Goal: Information Seeking & Learning: Check status

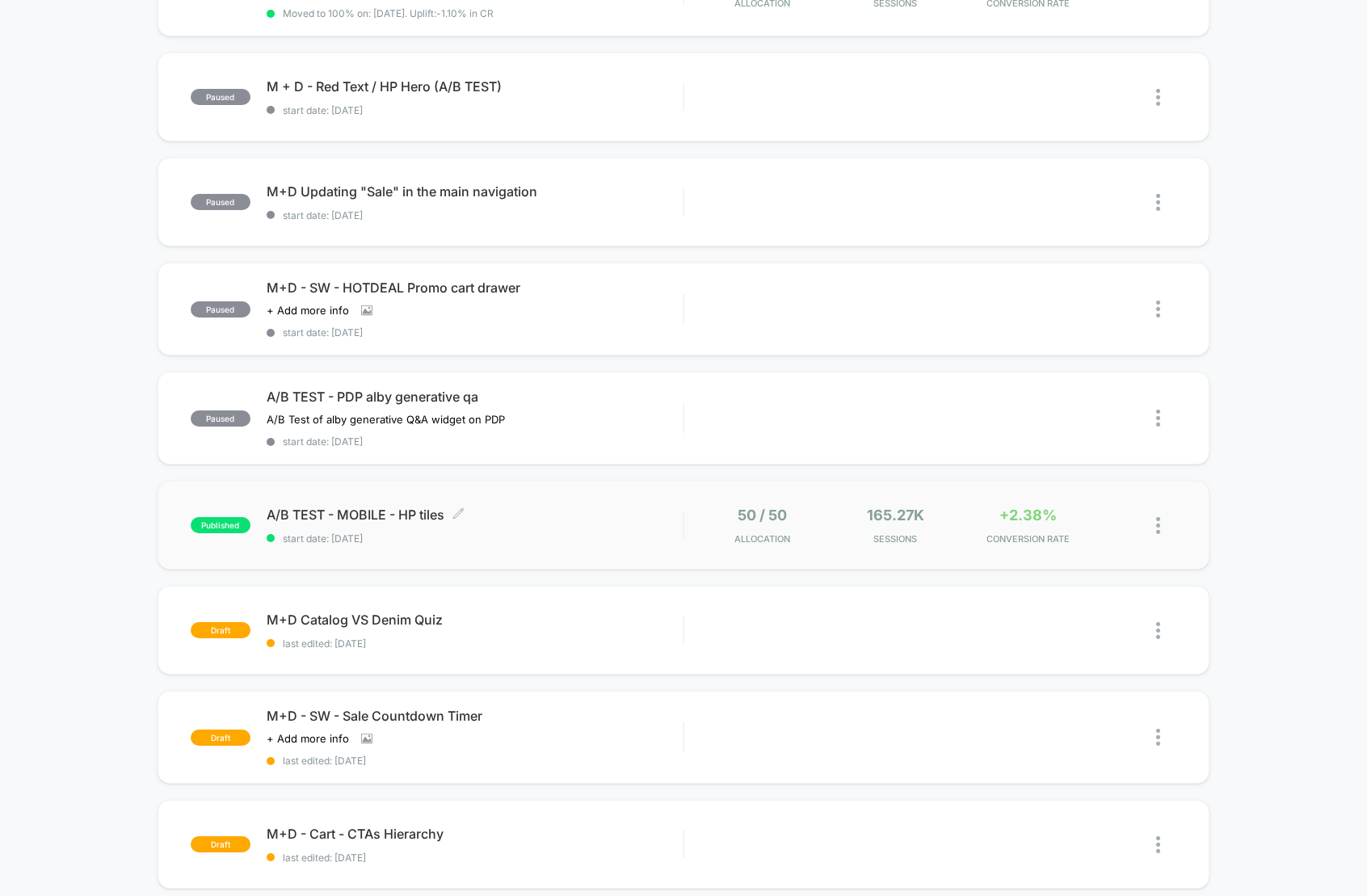
scroll to position [419, 0]
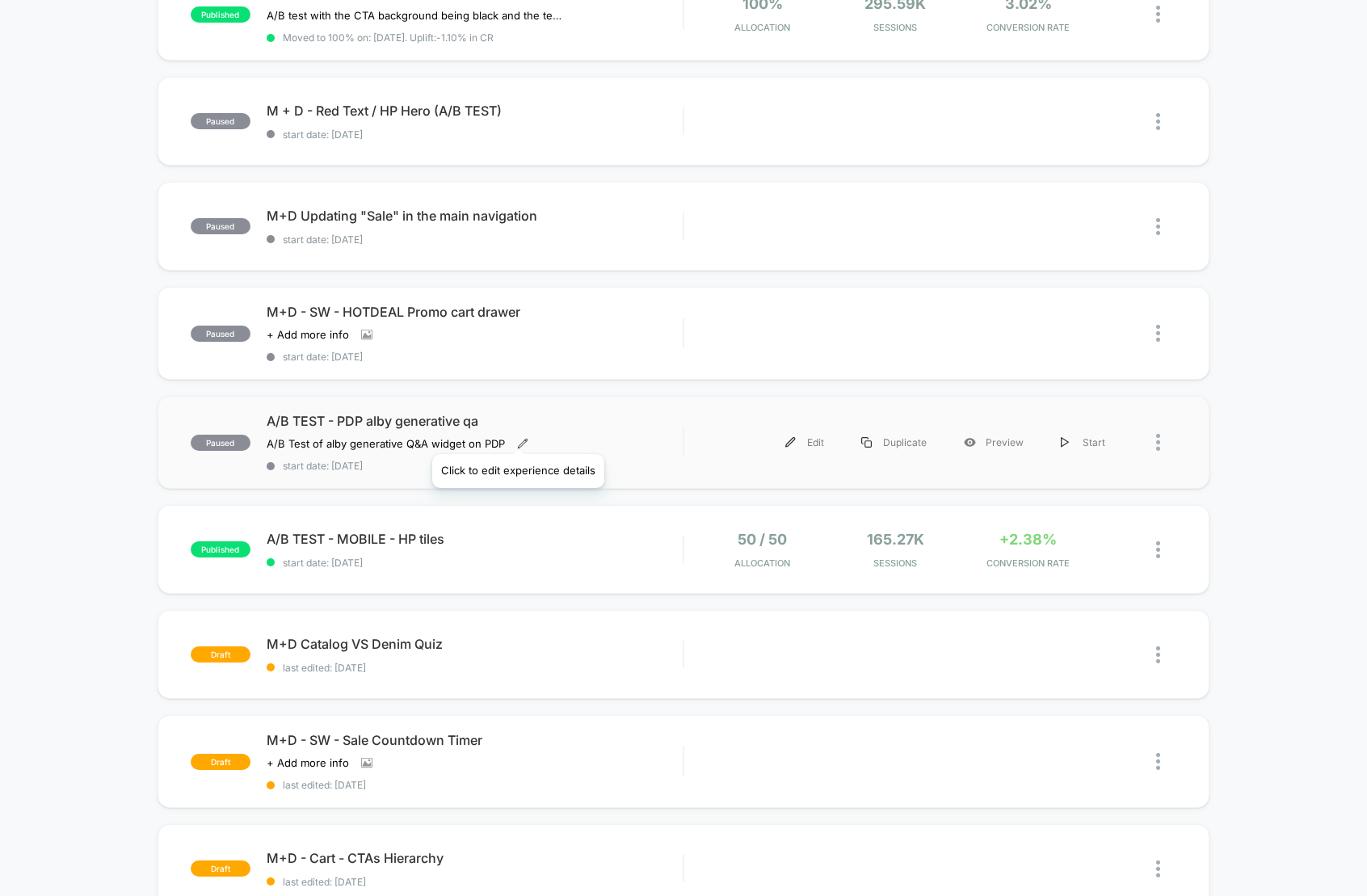
click at [517, 438] on icon at bounding box center [522, 444] width 11 height 11
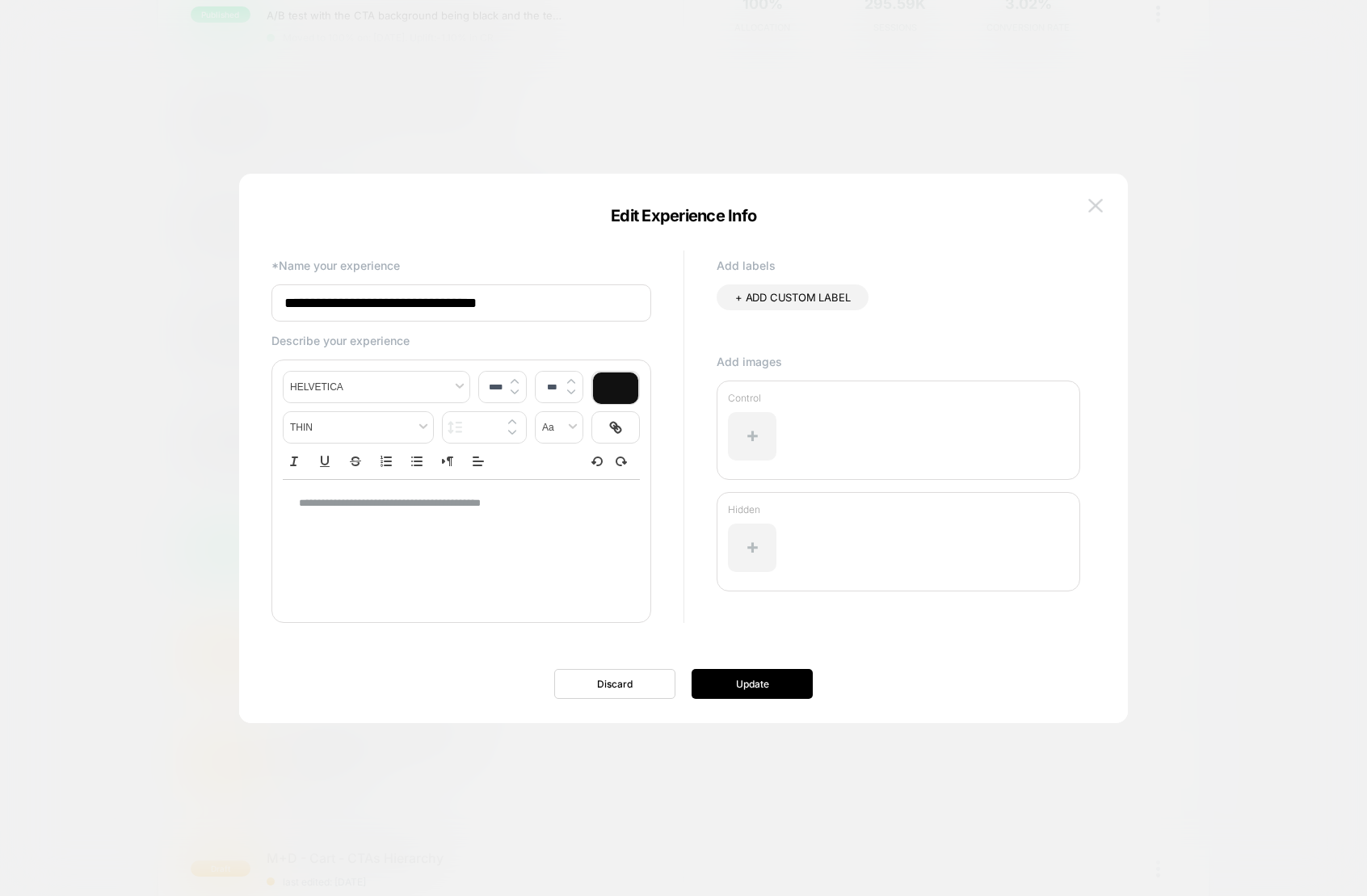
click at [1088, 209] on img at bounding box center [1095, 206] width 14 height 14
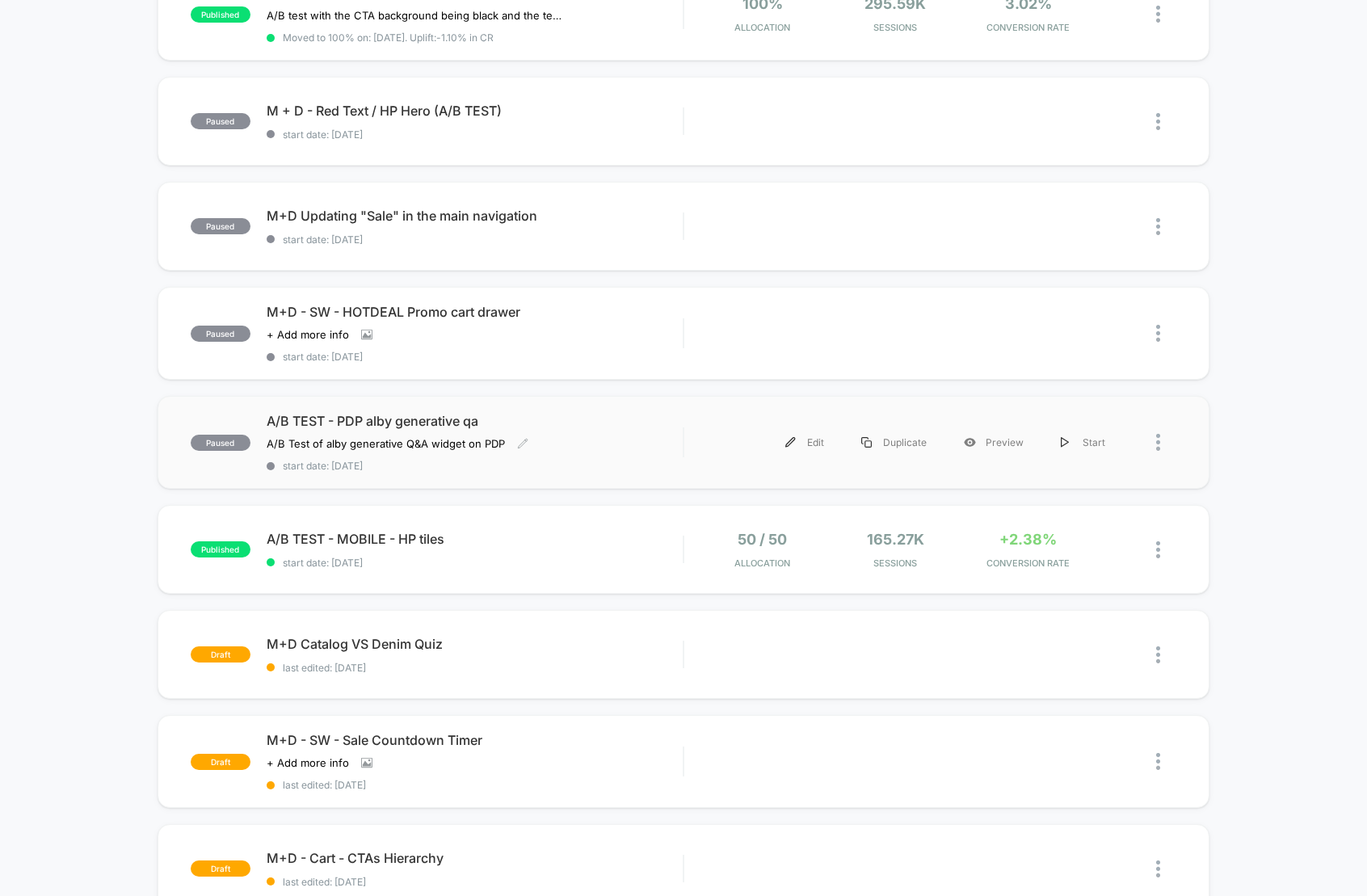
click at [391, 421] on span "A/B TEST - PDP alby generative qa" at bounding box center [475, 421] width 417 height 16
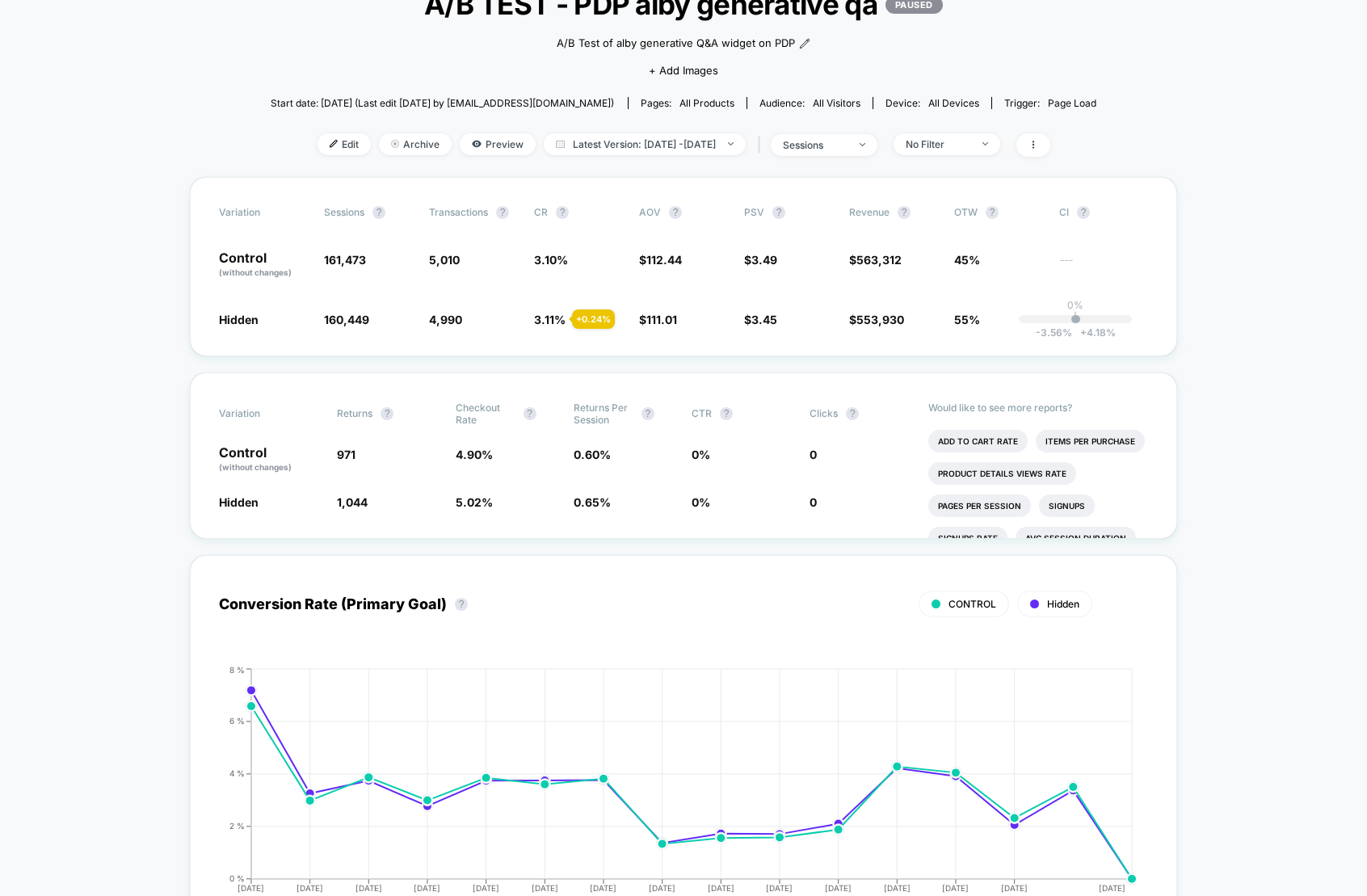
scroll to position [118, 0]
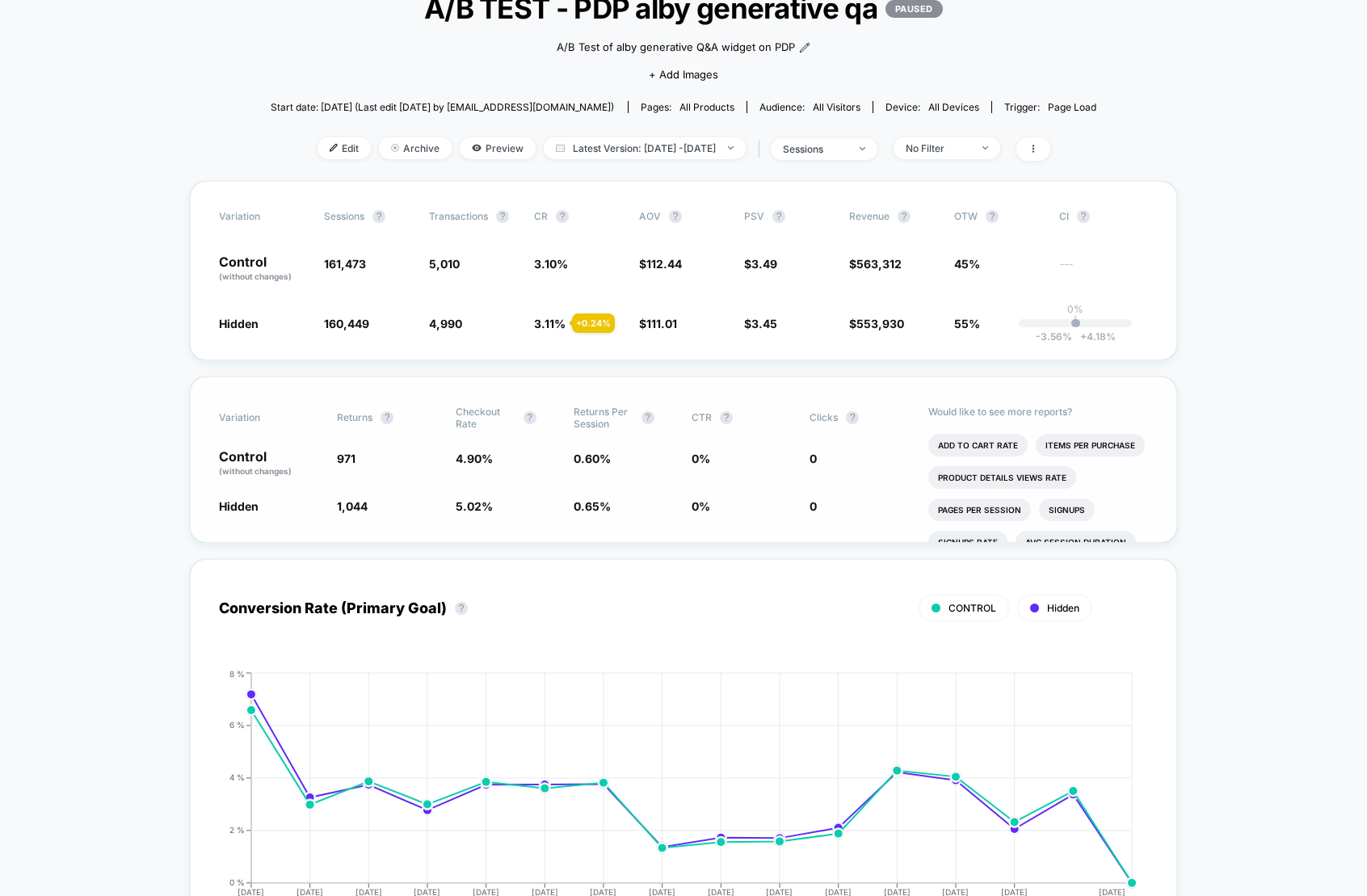
drag, startPoint x: 334, startPoint y: 461, endPoint x: 366, endPoint y: 457, distance: 32.2
click at [366, 457] on div "Control (without changes) 971 4.90 % 0.60 % 0 % 0" at bounding box center [683, 463] width 929 height 27
drag, startPoint x: 350, startPoint y: 439, endPoint x: 330, endPoint y: 467, distance: 34.4
click at [330, 467] on div "Variation Returns ? Checkout Rate ? Returns Per Session ? CTR ? Clicks ? Contro…" at bounding box center [683, 459] width 987 height 166
drag, startPoint x: 325, startPoint y: 464, endPoint x: 399, endPoint y: 528, distance: 97.8
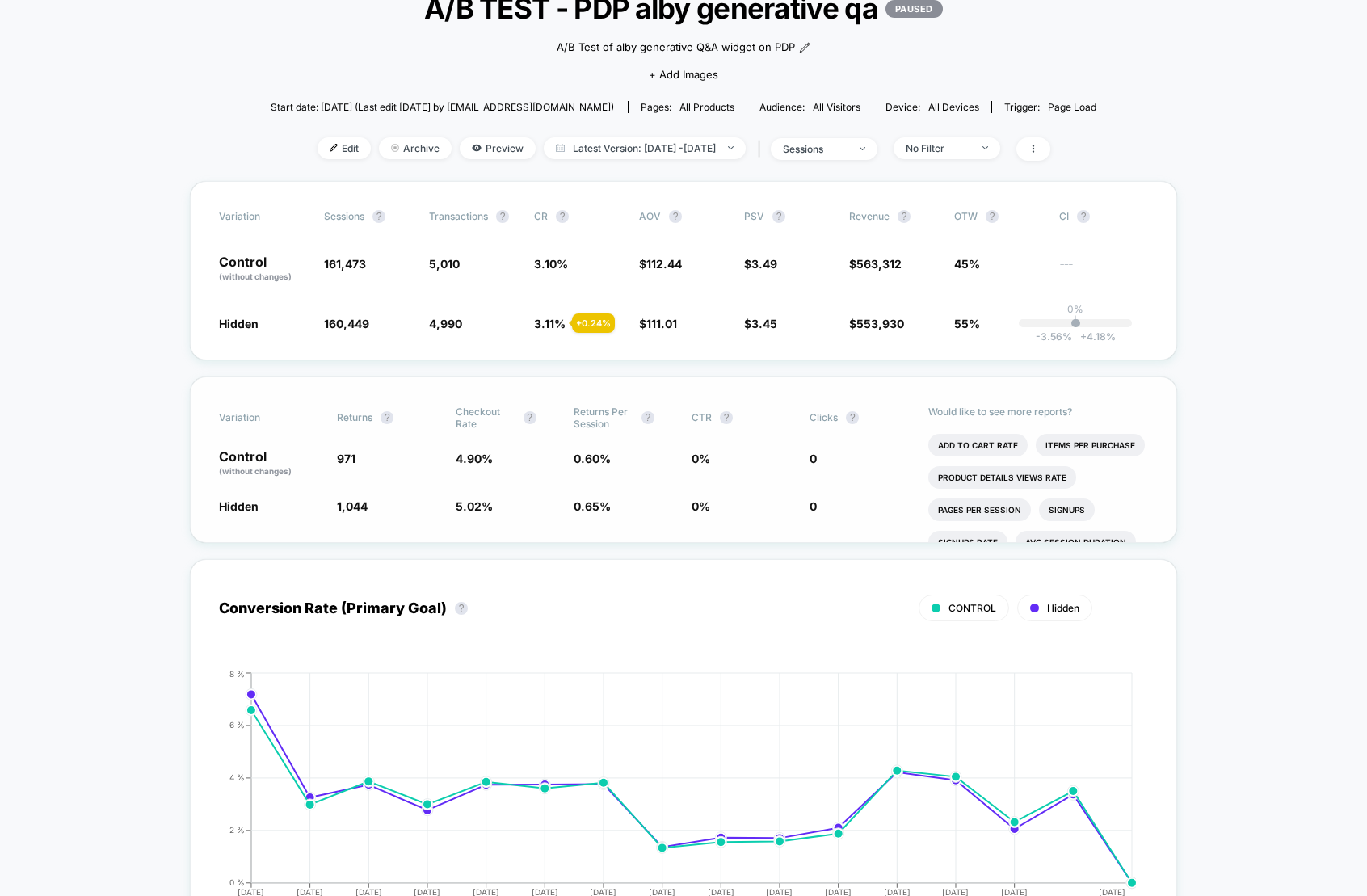
click at [399, 528] on div "Variation Returns ? Checkout Rate ? Returns Per Session ? CTR ? Clicks ? Contro…" at bounding box center [683, 459] width 987 height 166
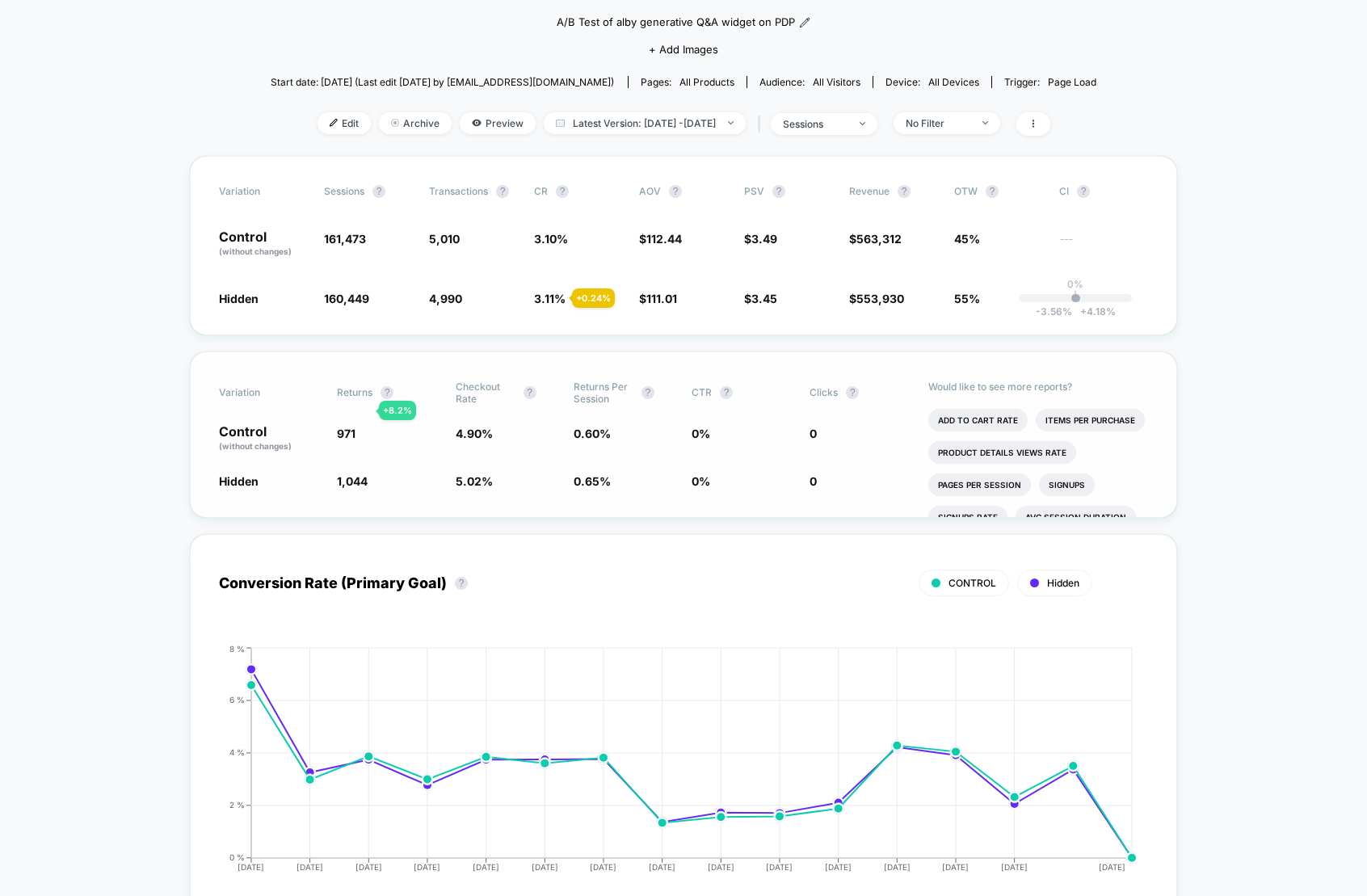
scroll to position [141, 0]
